Goal: Task Accomplishment & Management: Manage account settings

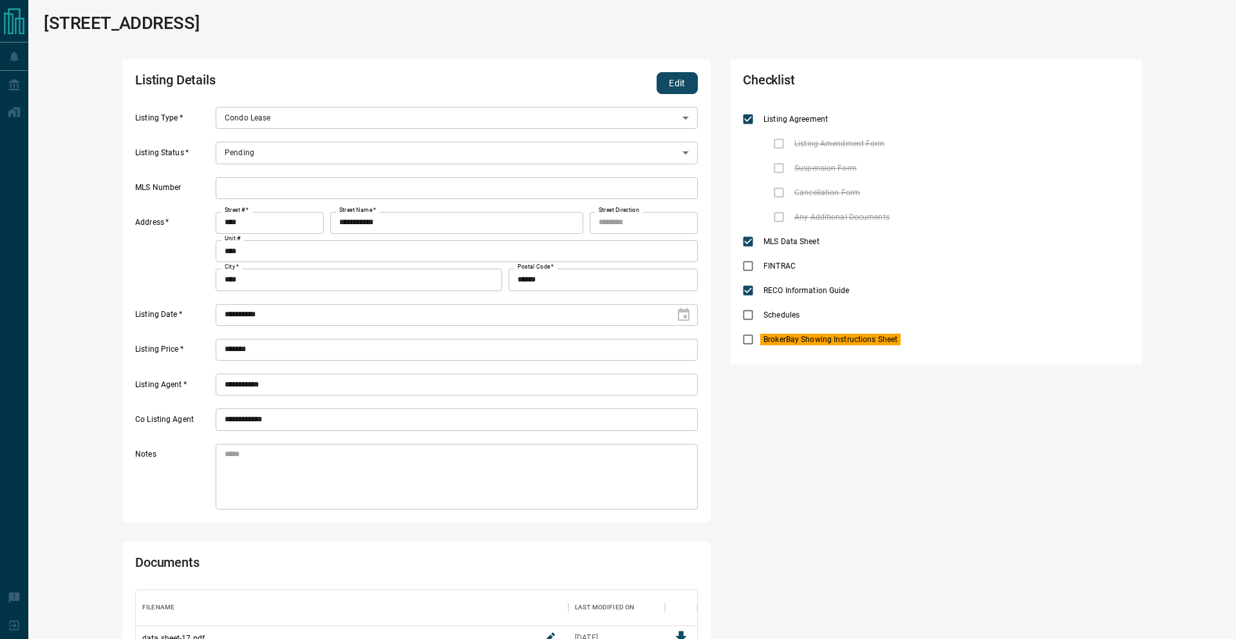
scroll to position [113, 561]
click at [671, 74] on button "Edit" at bounding box center [677, 83] width 41 height 22
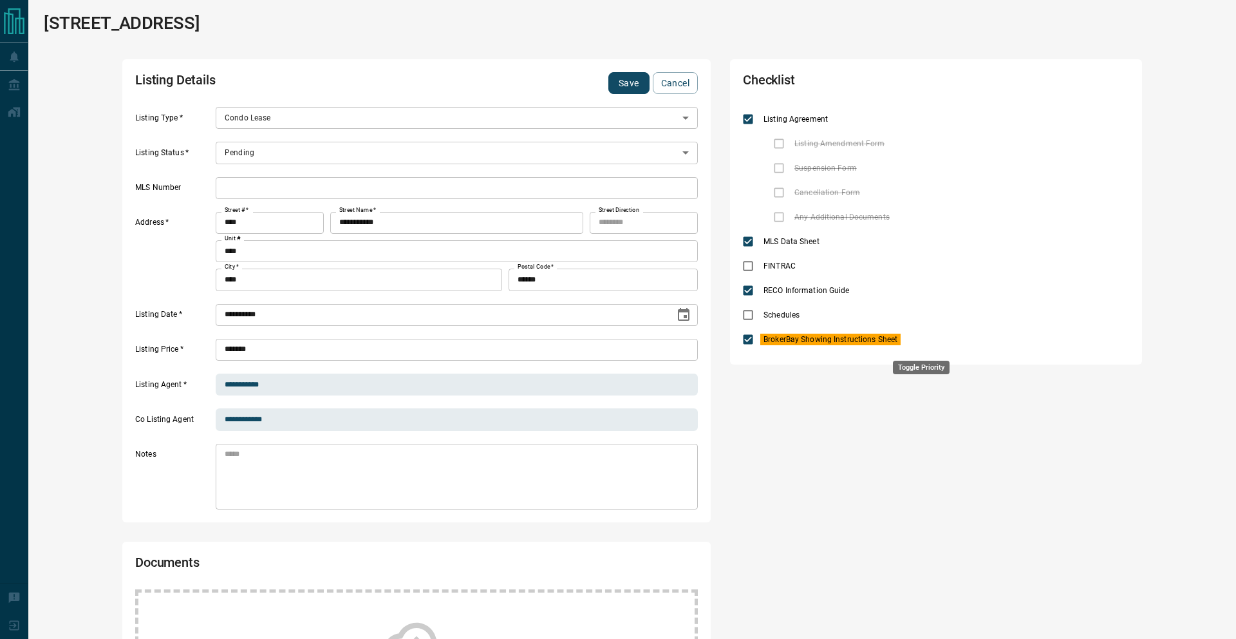
drag, startPoint x: 912, startPoint y: 340, endPoint x: 724, endPoint y: 267, distance: 201.6
click at [907, 337] on div "BrokerBay Showing Instructions Sheet" at bounding box center [936, 339] width 386 height 24
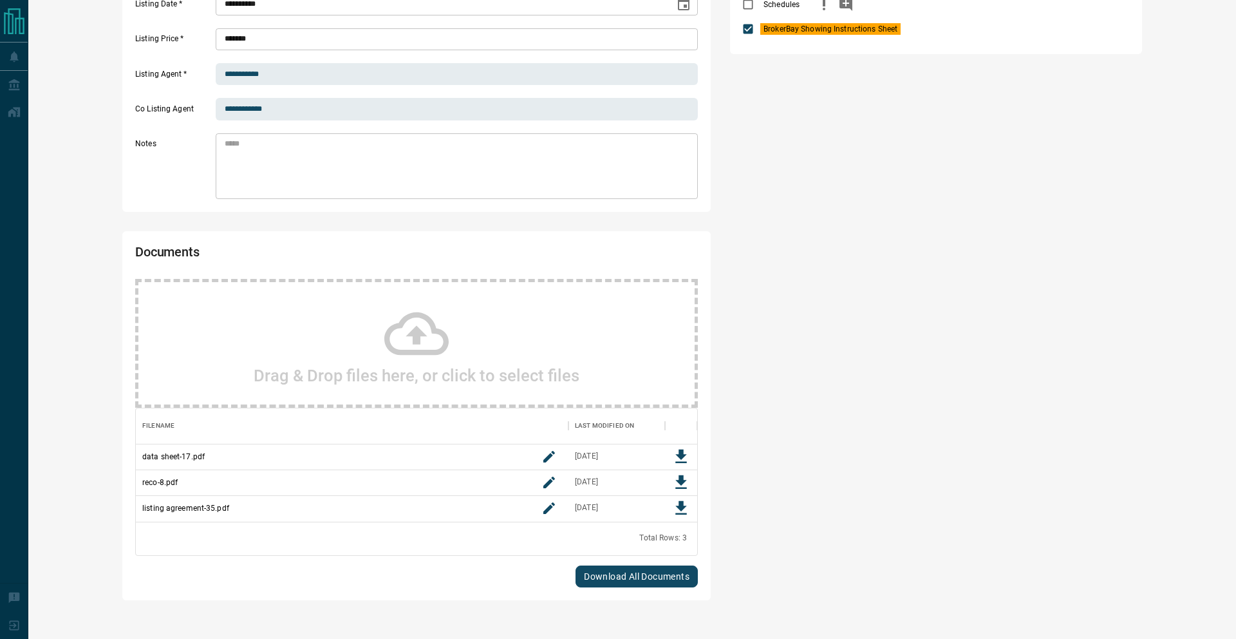
drag, startPoint x: 927, startPoint y: 28, endPoint x: 982, endPoint y: 12, distance: 57.7
click at [927, 27] on icon "priority" at bounding box center [921, 28] width 15 height 15
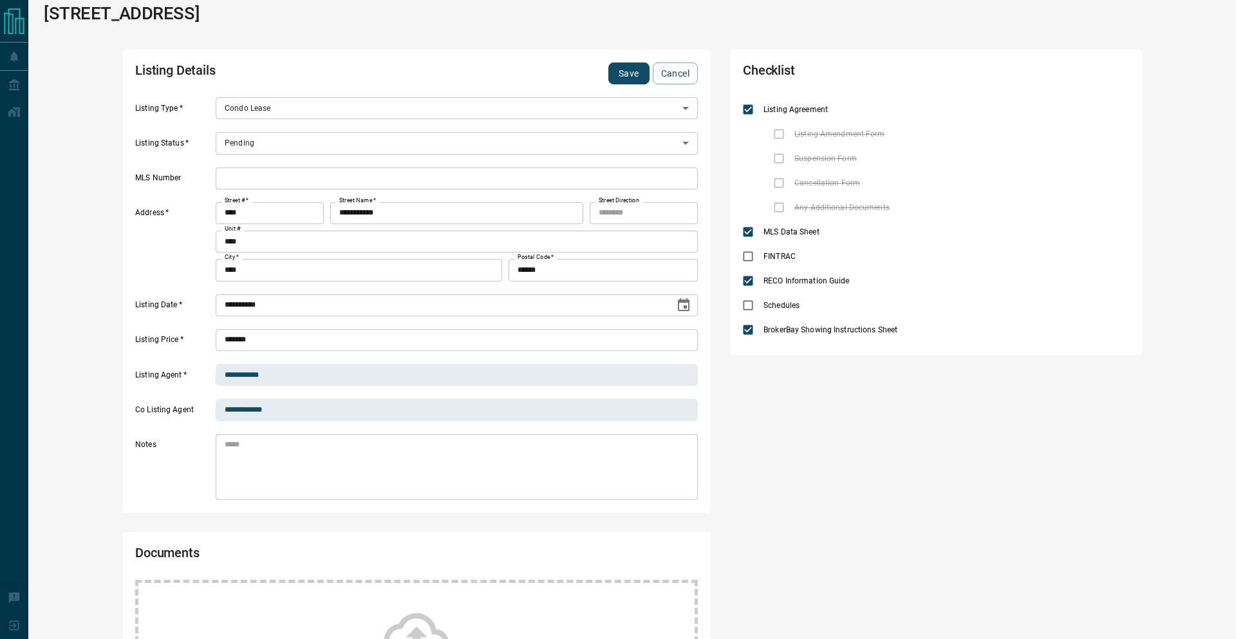
scroll to position [0, 0]
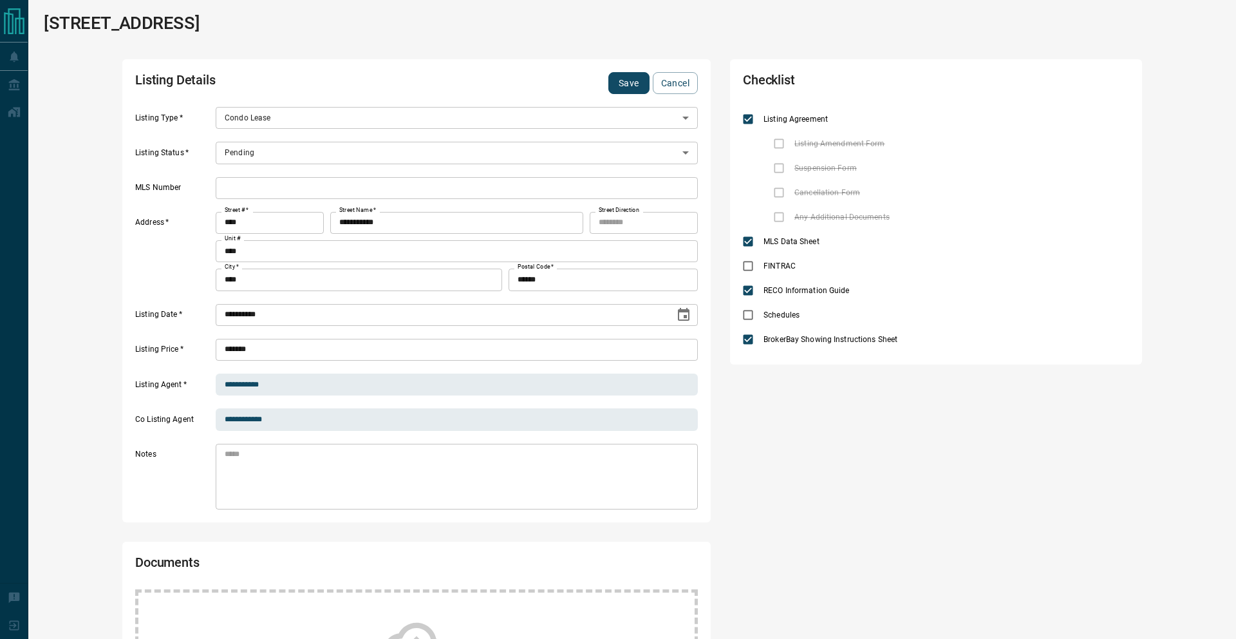
click at [619, 86] on button "Save" at bounding box center [628, 83] width 41 height 22
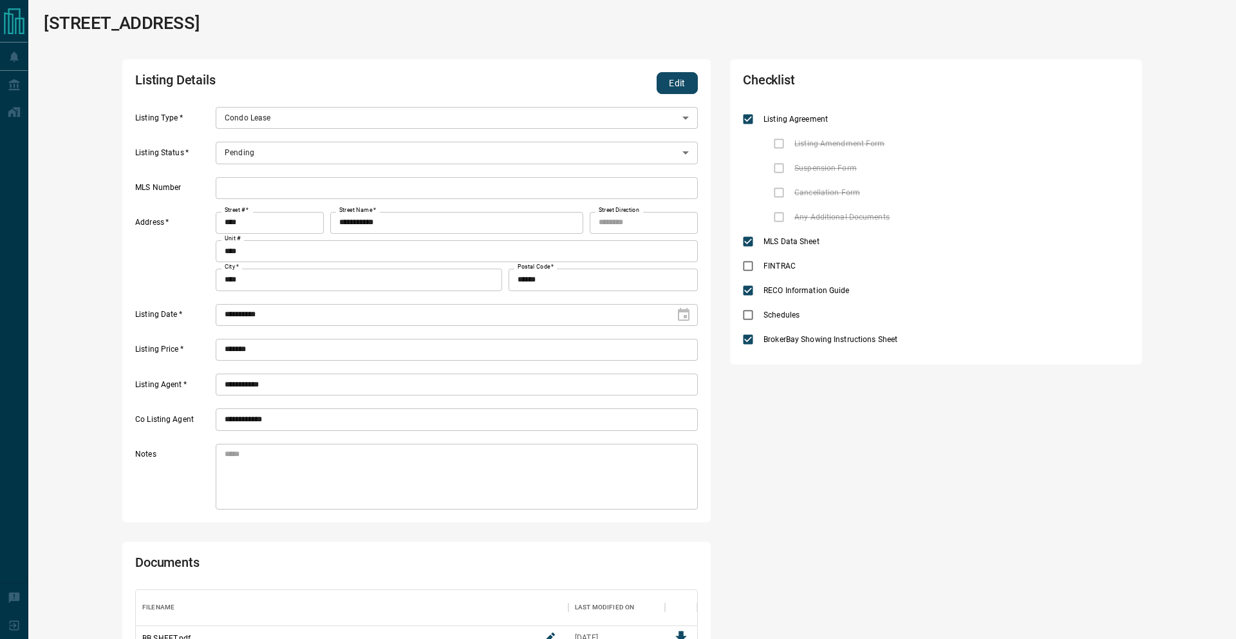
click at [676, 82] on button "Edit" at bounding box center [677, 83] width 41 height 22
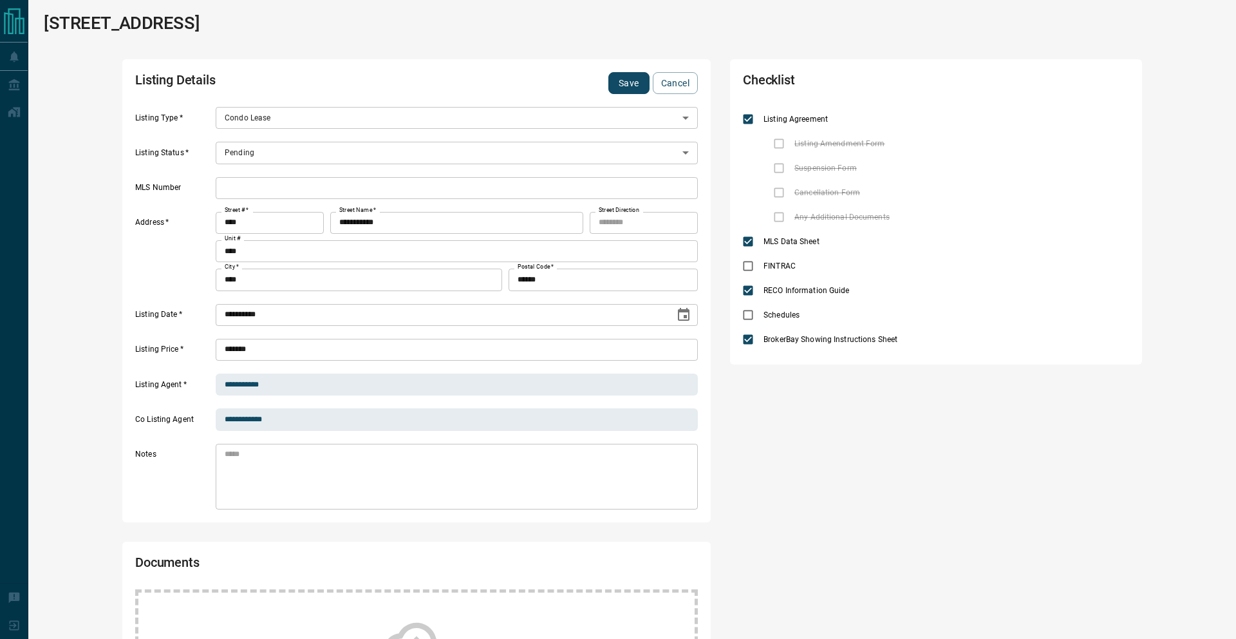
click at [259, 153] on body "**********" at bounding box center [618, 500] width 1236 height 1001
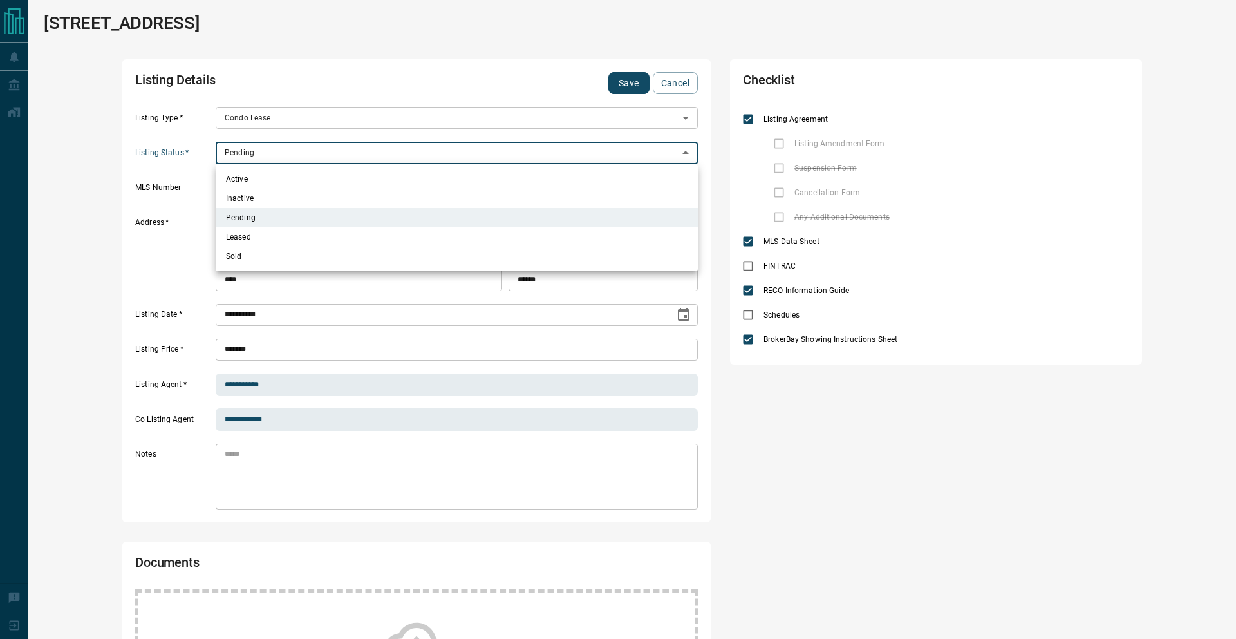
click at [253, 171] on li "Active" at bounding box center [457, 178] width 482 height 19
type input "*"
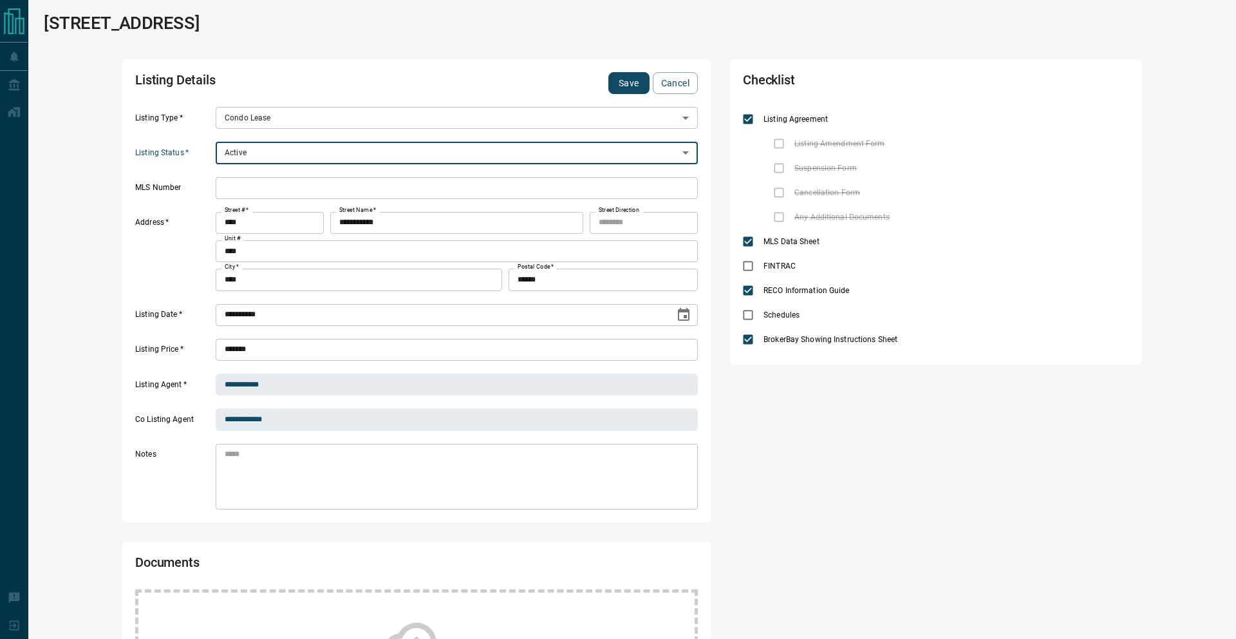
click at [305, 186] on input "text" at bounding box center [457, 188] width 482 height 22
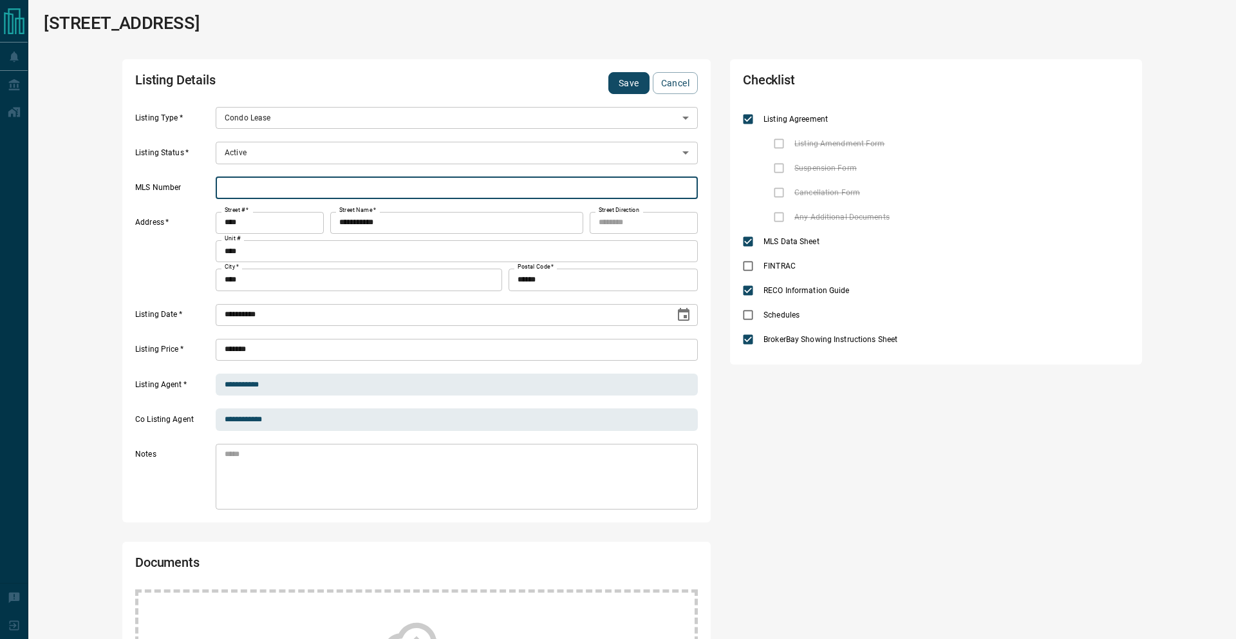
paste input "*********"
type input "*********"
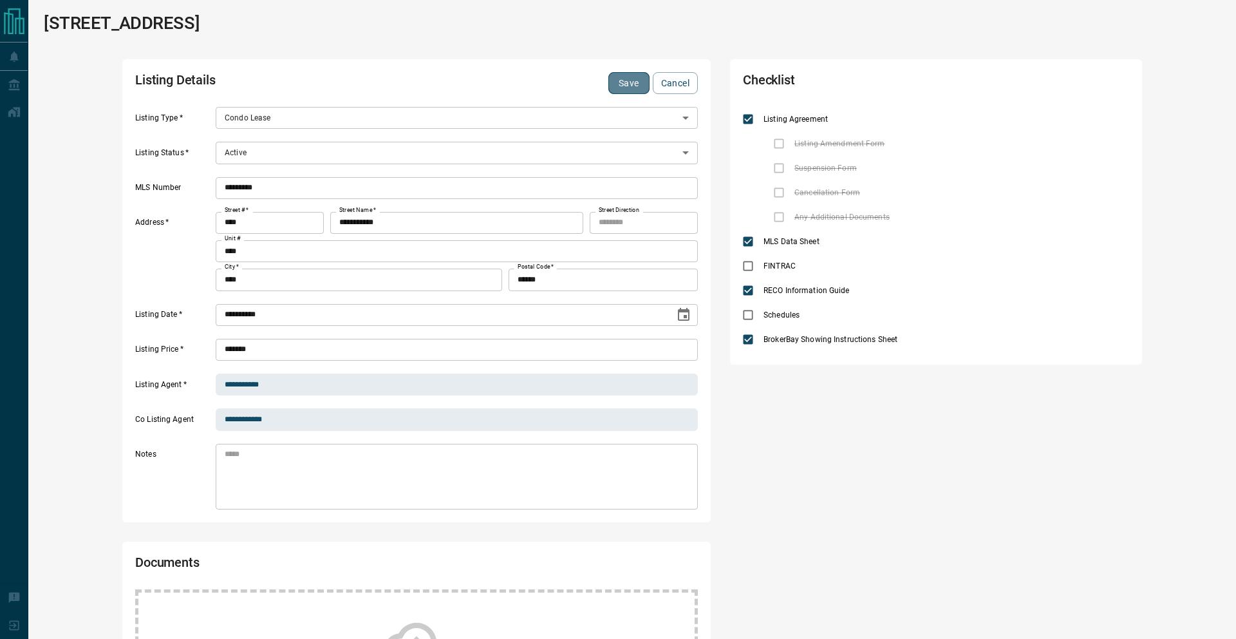
click at [623, 72] on button "Save" at bounding box center [628, 83] width 41 height 22
